Goal: Transaction & Acquisition: Purchase product/service

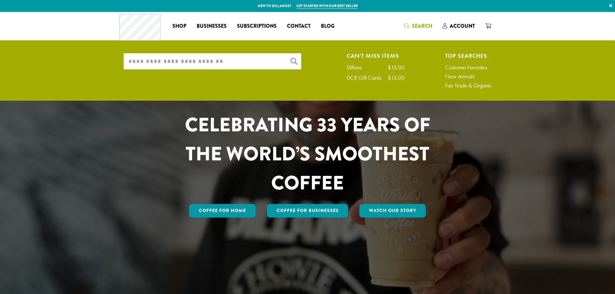
click at [225, 64] on input "What are you searching for?" at bounding box center [212, 61] width 177 height 16
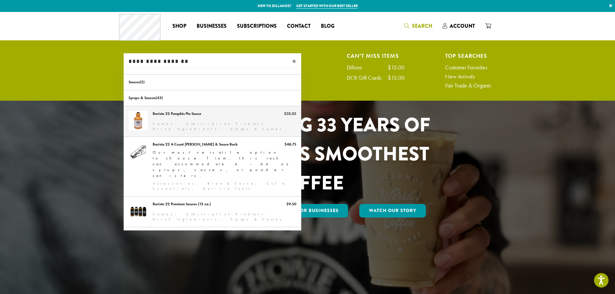
type input "**********"
click at [205, 115] on link "Barista 22 Pumpkin Pie Sauce" at bounding box center [212, 121] width 177 height 30
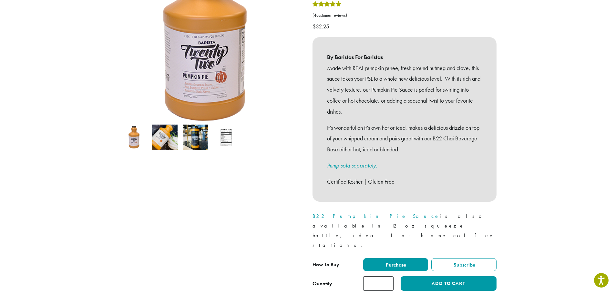
scroll to position [161, 0]
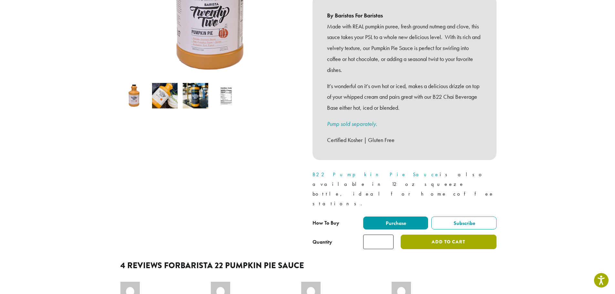
click at [433, 235] on button "Add to cart" at bounding box center [448, 242] width 96 height 15
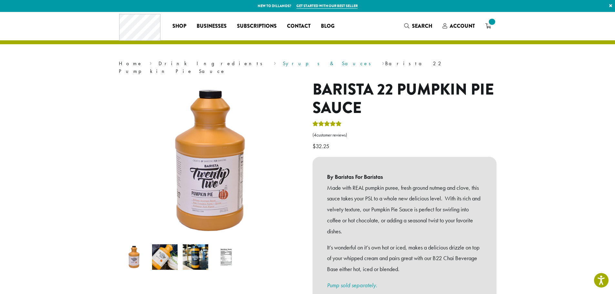
click at [283, 64] on link "Syrups & Sauces" at bounding box center [329, 63] width 92 height 7
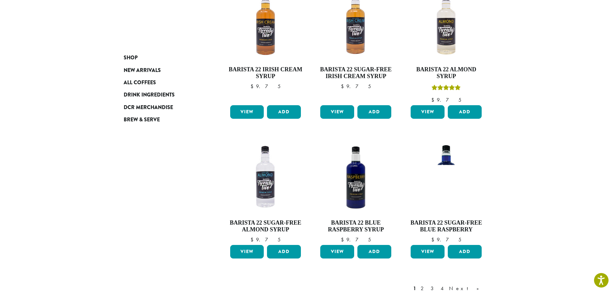
scroll to position [547, 0]
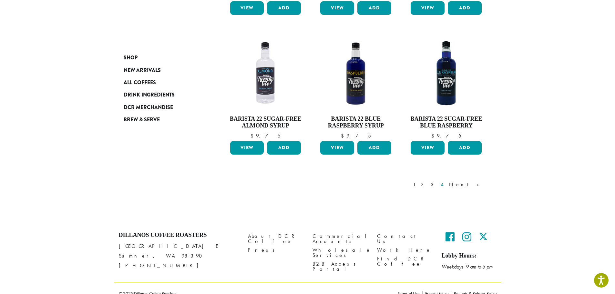
click at [446, 181] on link "4" at bounding box center [442, 185] width 6 height 8
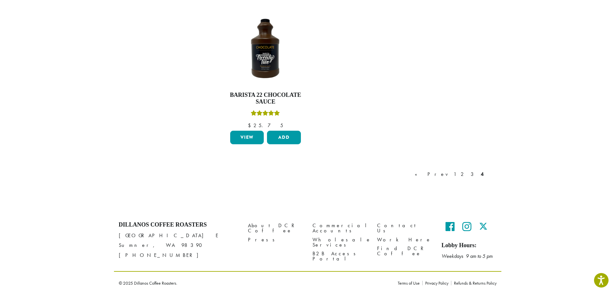
scroll to position [40, 0]
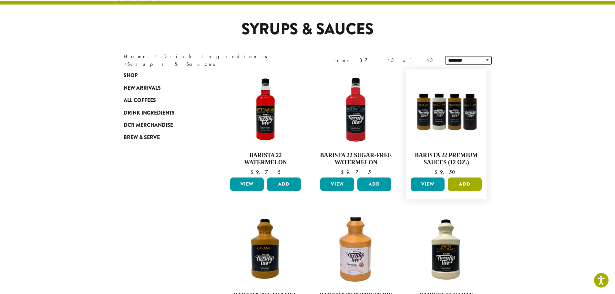
click at [461, 185] on button "Add" at bounding box center [465, 184] width 34 height 14
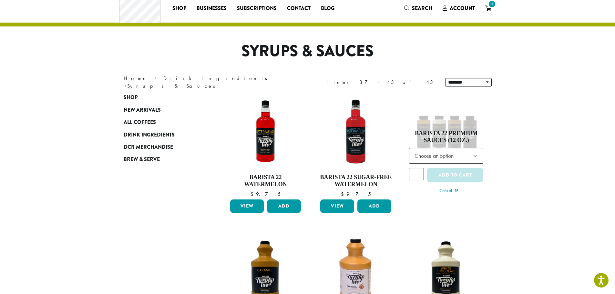
scroll to position [0, 0]
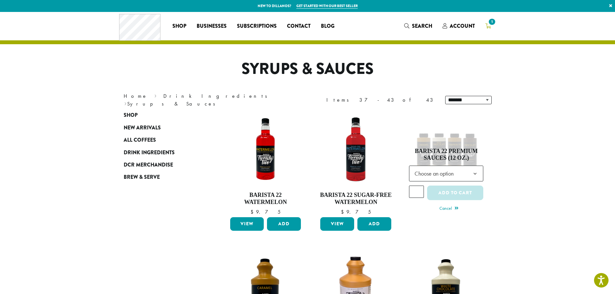
click at [490, 23] on span "1" at bounding box center [491, 21] width 9 height 9
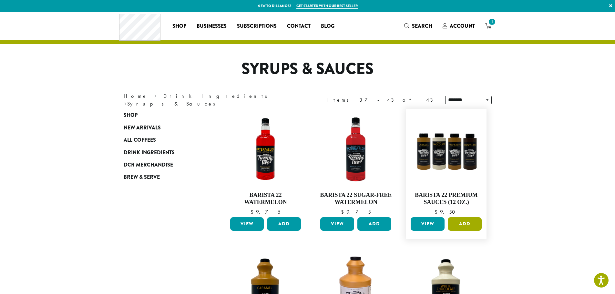
click at [461, 224] on button "Add" at bounding box center [465, 224] width 34 height 14
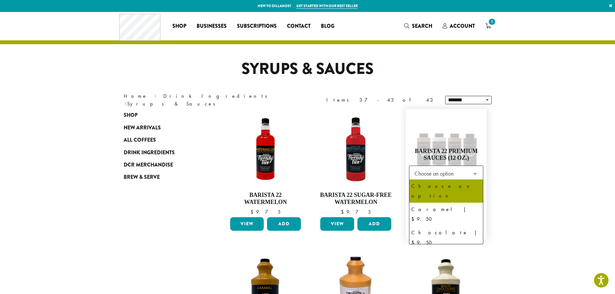
click at [463, 177] on span "Choose an option" at bounding box center [446, 174] width 74 height 16
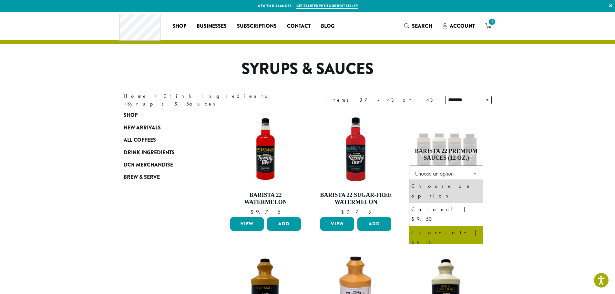
scroll to position [3, 0]
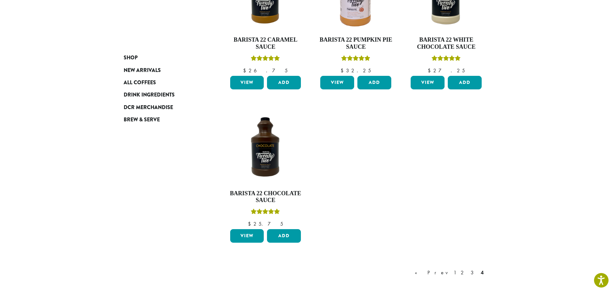
scroll to position [387, 0]
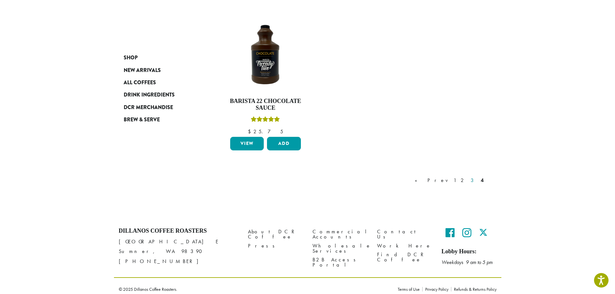
click at [475, 183] on link "3" at bounding box center [473, 181] width 8 height 8
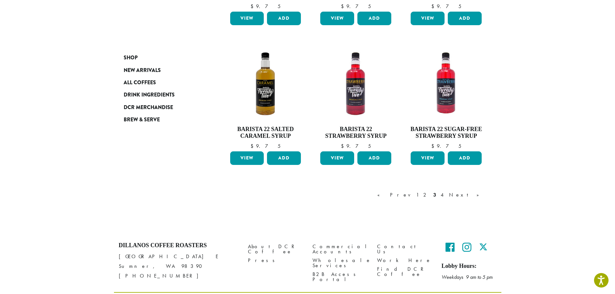
scroll to position [516, 0]
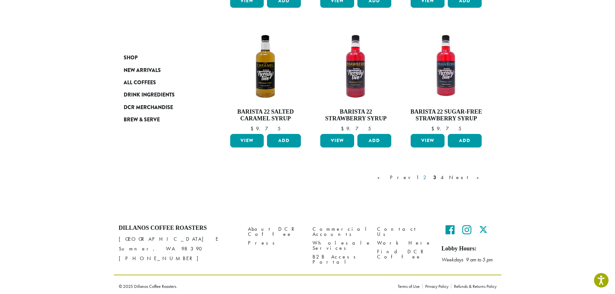
click at [430, 180] on link "2" at bounding box center [426, 178] width 8 height 8
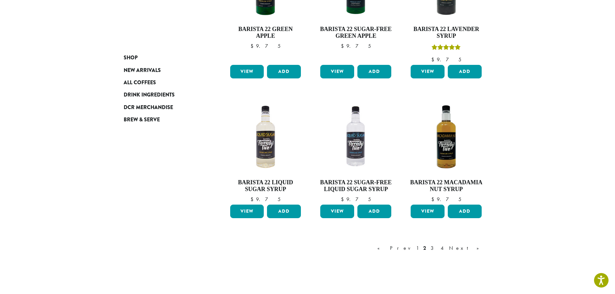
scroll to position [533, 0]
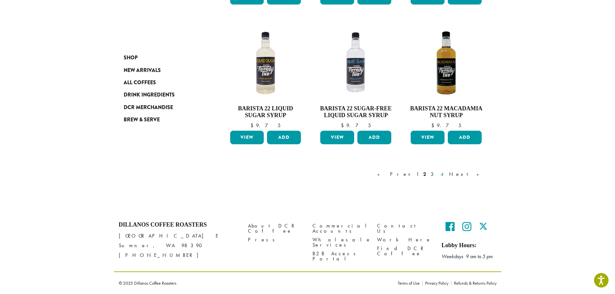
click at [446, 177] on link "4" at bounding box center [442, 174] width 6 height 8
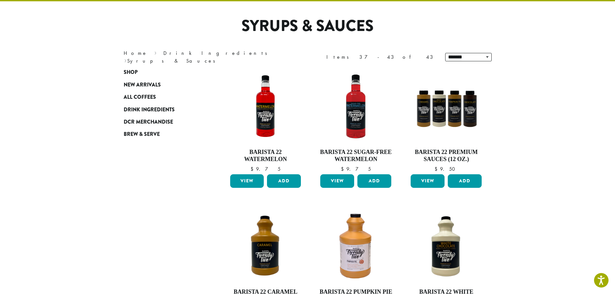
scroll to position [40, 0]
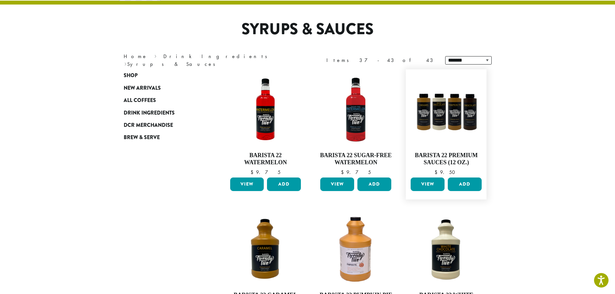
click at [430, 183] on link "View" at bounding box center [427, 184] width 34 height 14
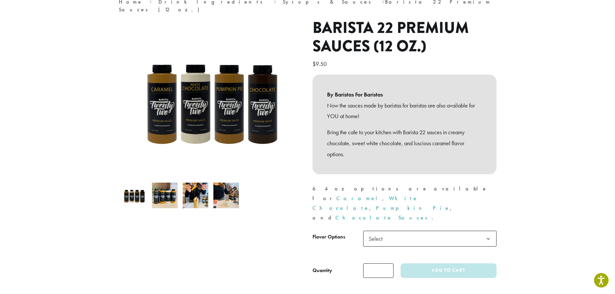
scroll to position [65, 0]
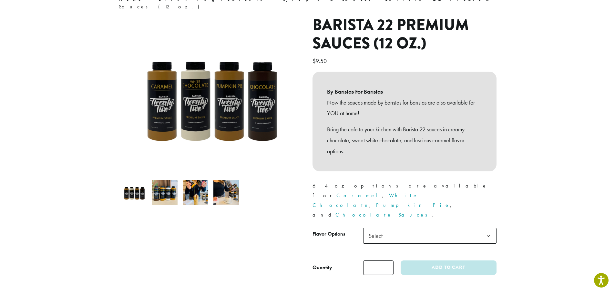
click at [477, 228] on span "Select" at bounding box center [429, 236] width 133 height 16
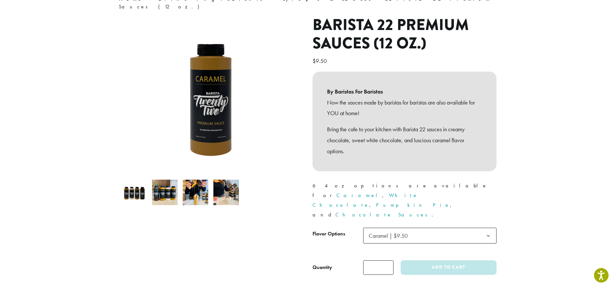
select select "*******"
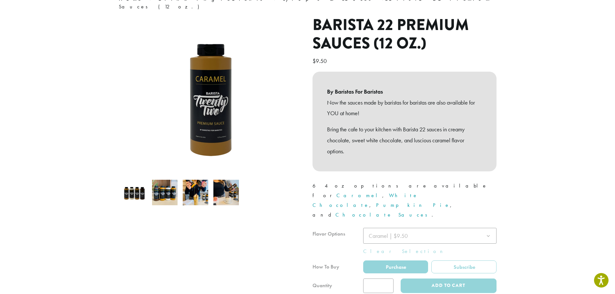
scroll to position [0, 0]
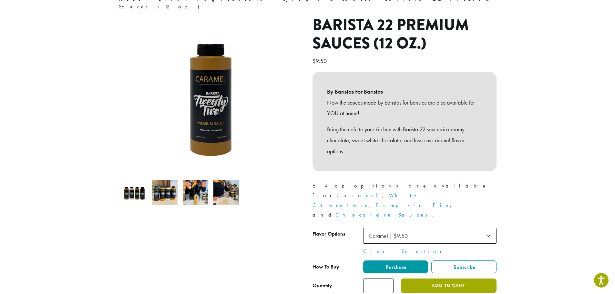
click at [451, 278] on button "Add to cart" at bounding box center [448, 285] width 96 height 15
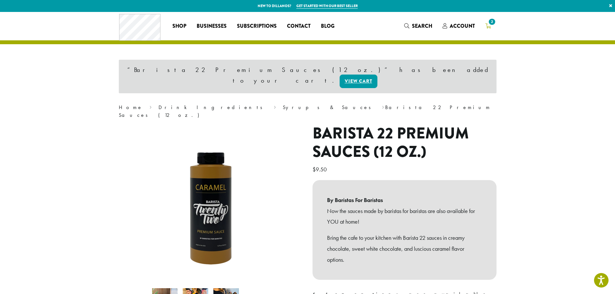
click at [491, 23] on span "2" at bounding box center [491, 21] width 9 height 9
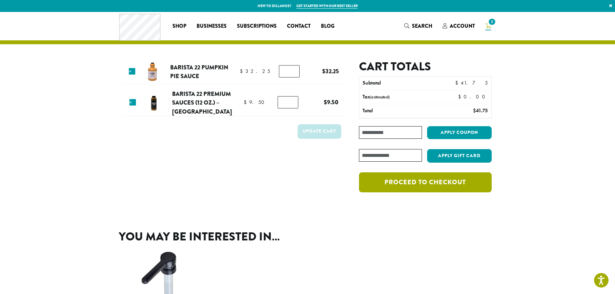
click at [416, 188] on link "Proceed to checkout" at bounding box center [425, 182] width 132 height 20
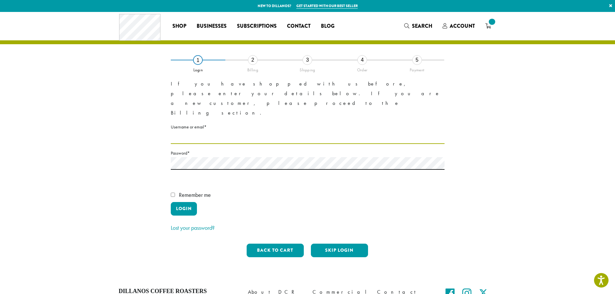
click at [189, 131] on input "Username or email * Required" at bounding box center [308, 137] width 274 height 13
type input "**********"
click at [172, 190] on label "Remember me" at bounding box center [308, 196] width 274 height 12
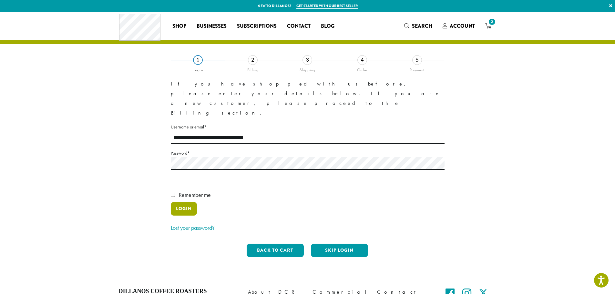
click at [182, 202] on button "Login" at bounding box center [184, 209] width 26 height 14
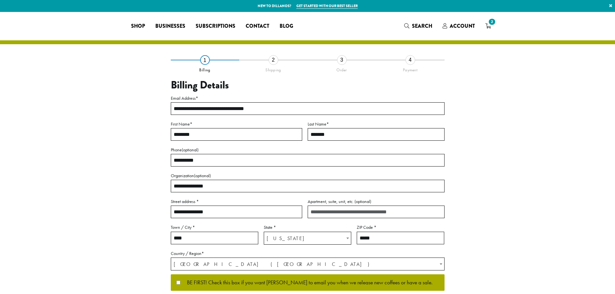
select select "**"
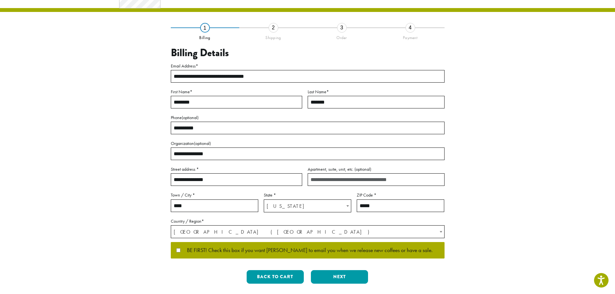
scroll to position [65, 0]
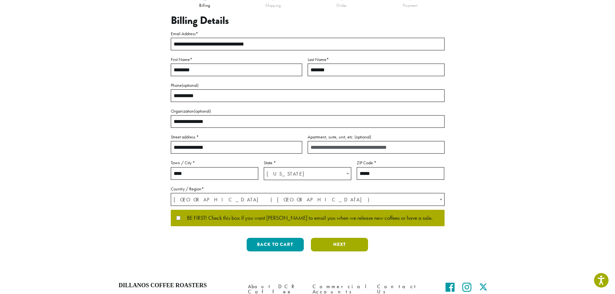
click at [354, 248] on button "Next" at bounding box center [339, 245] width 57 height 14
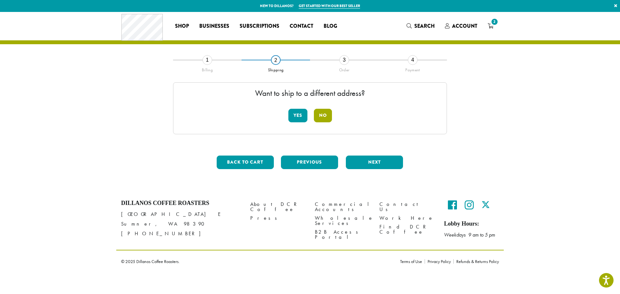
click at [322, 113] on button "No" at bounding box center [323, 116] width 18 height 14
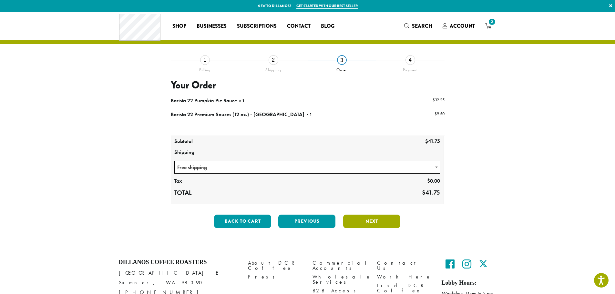
click at [368, 221] on button "Next" at bounding box center [371, 222] width 57 height 14
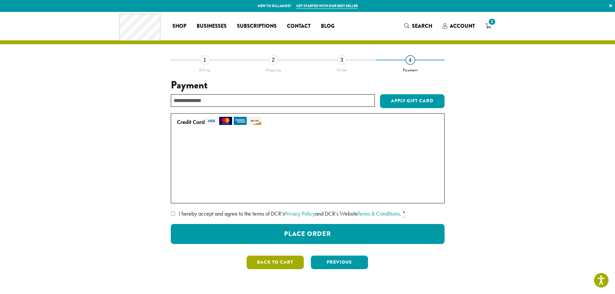
click at [284, 262] on button "Back to cart" at bounding box center [275, 263] width 57 height 14
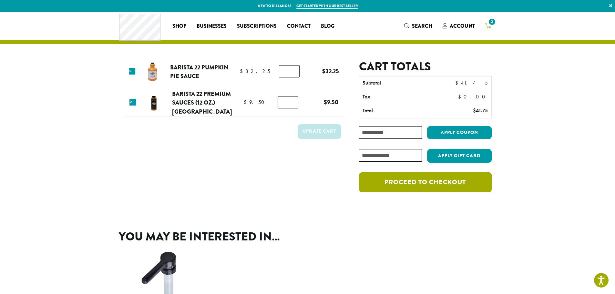
click at [427, 181] on link "Proceed to checkout" at bounding box center [425, 182] width 132 height 20
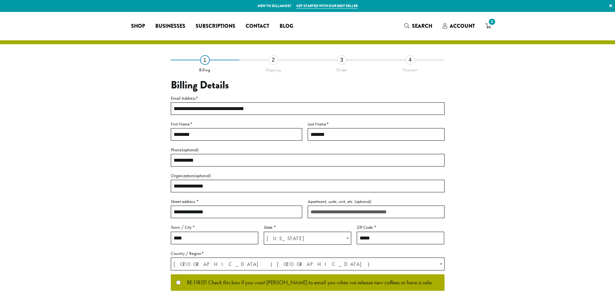
select select "**"
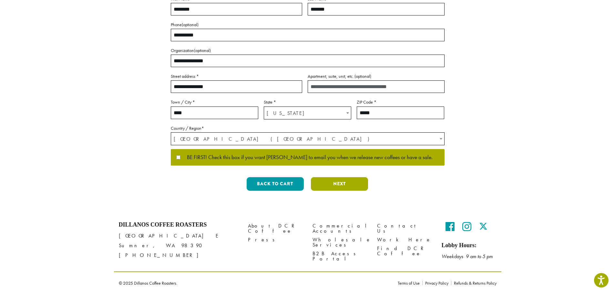
click at [346, 187] on button "Next" at bounding box center [339, 184] width 57 height 14
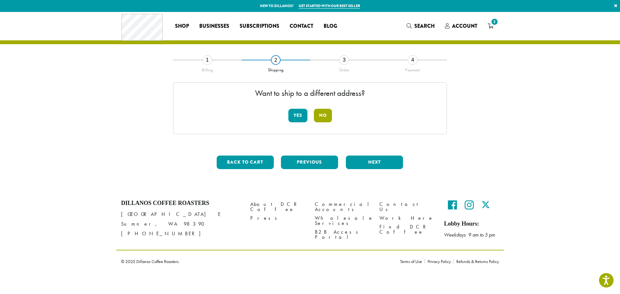
click at [320, 119] on button "No" at bounding box center [323, 116] width 18 height 14
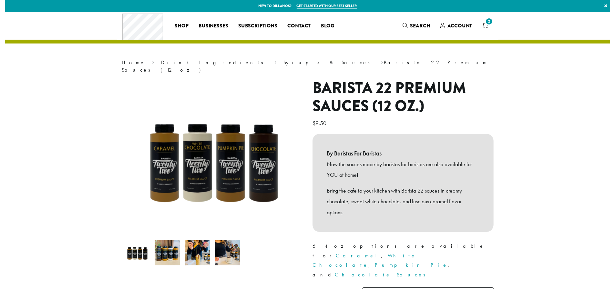
scroll to position [65, 0]
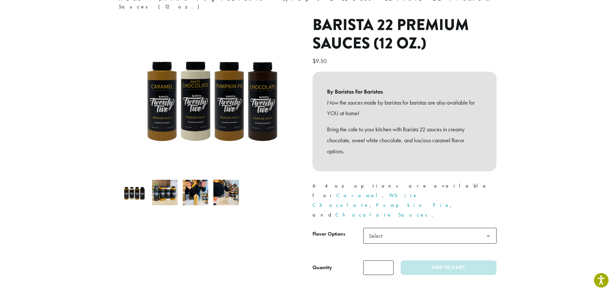
click at [455, 228] on span "Select" at bounding box center [429, 236] width 133 height 16
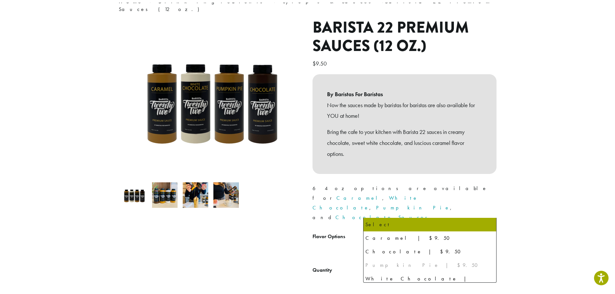
scroll to position [0, 0]
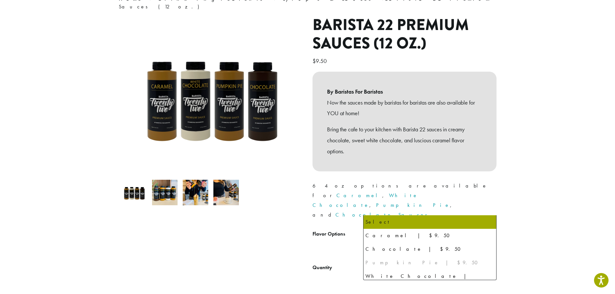
click at [533, 167] on section "**********" at bounding box center [307, 121] width 615 height 348
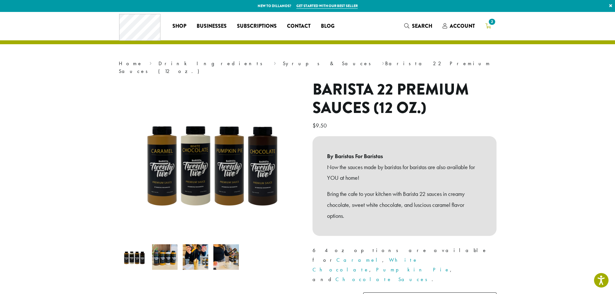
click at [489, 25] on span "2" at bounding box center [491, 21] width 9 height 9
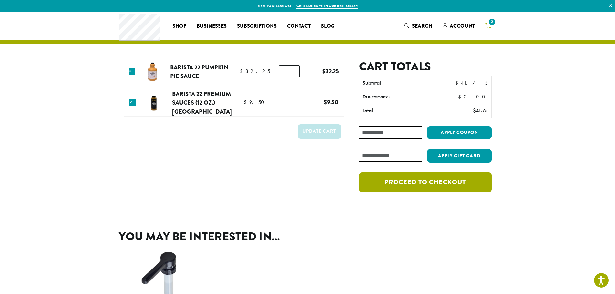
click at [442, 187] on link "Proceed to checkout" at bounding box center [425, 182] width 132 height 20
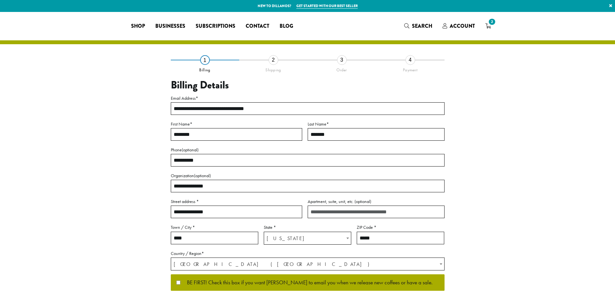
select select "**"
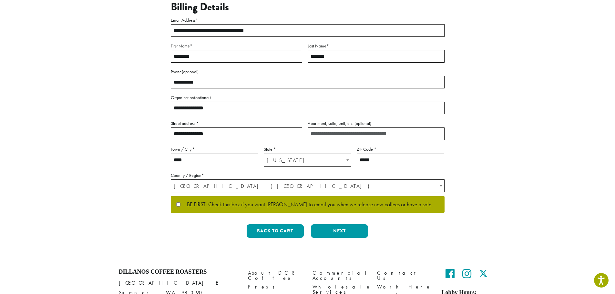
scroll to position [125, 0]
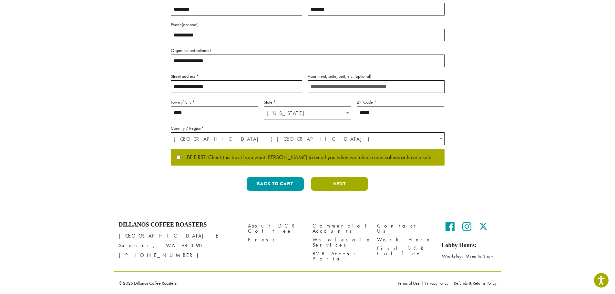
click at [332, 180] on button "Next" at bounding box center [339, 184] width 57 height 14
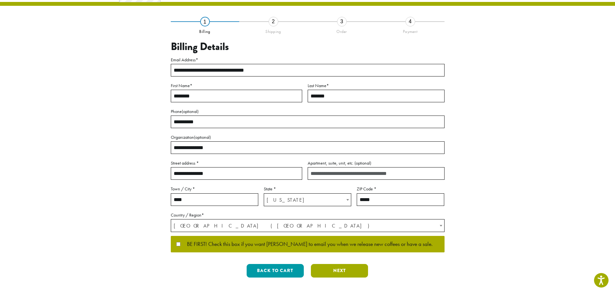
scroll to position [0, 0]
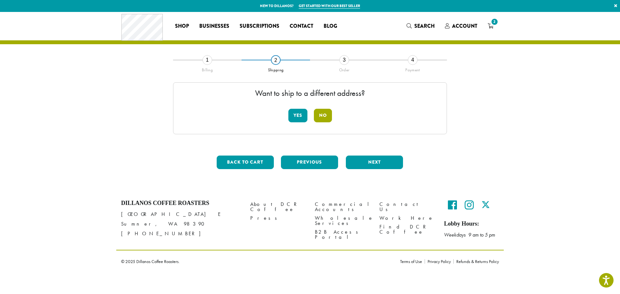
click at [322, 114] on button "No" at bounding box center [323, 116] width 18 height 14
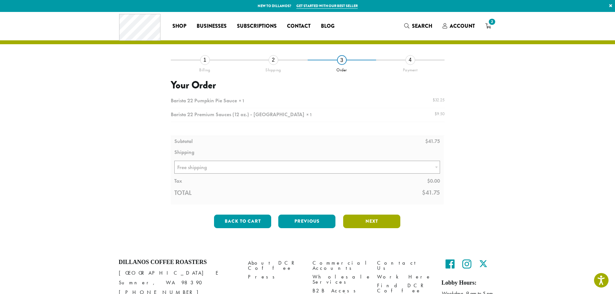
click at [360, 222] on button "Next" at bounding box center [371, 222] width 57 height 14
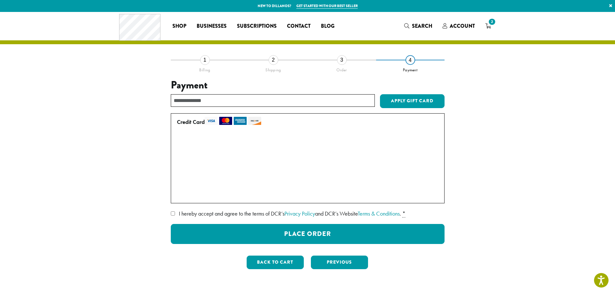
click at [190, 194] on label "Use a new card" at bounding box center [306, 194] width 259 height 10
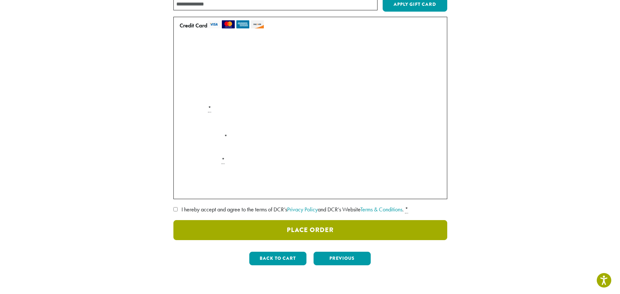
scroll to position [97, 0]
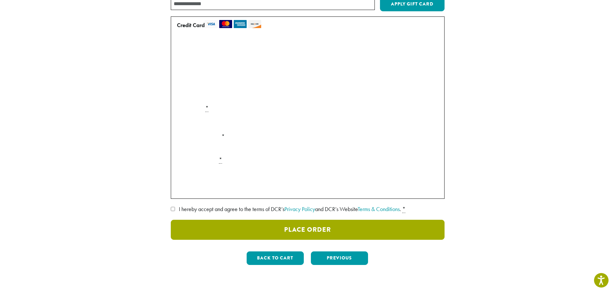
click at [316, 229] on button "Place Order" at bounding box center [308, 230] width 274 height 20
